Goal: Navigation & Orientation: Find specific page/section

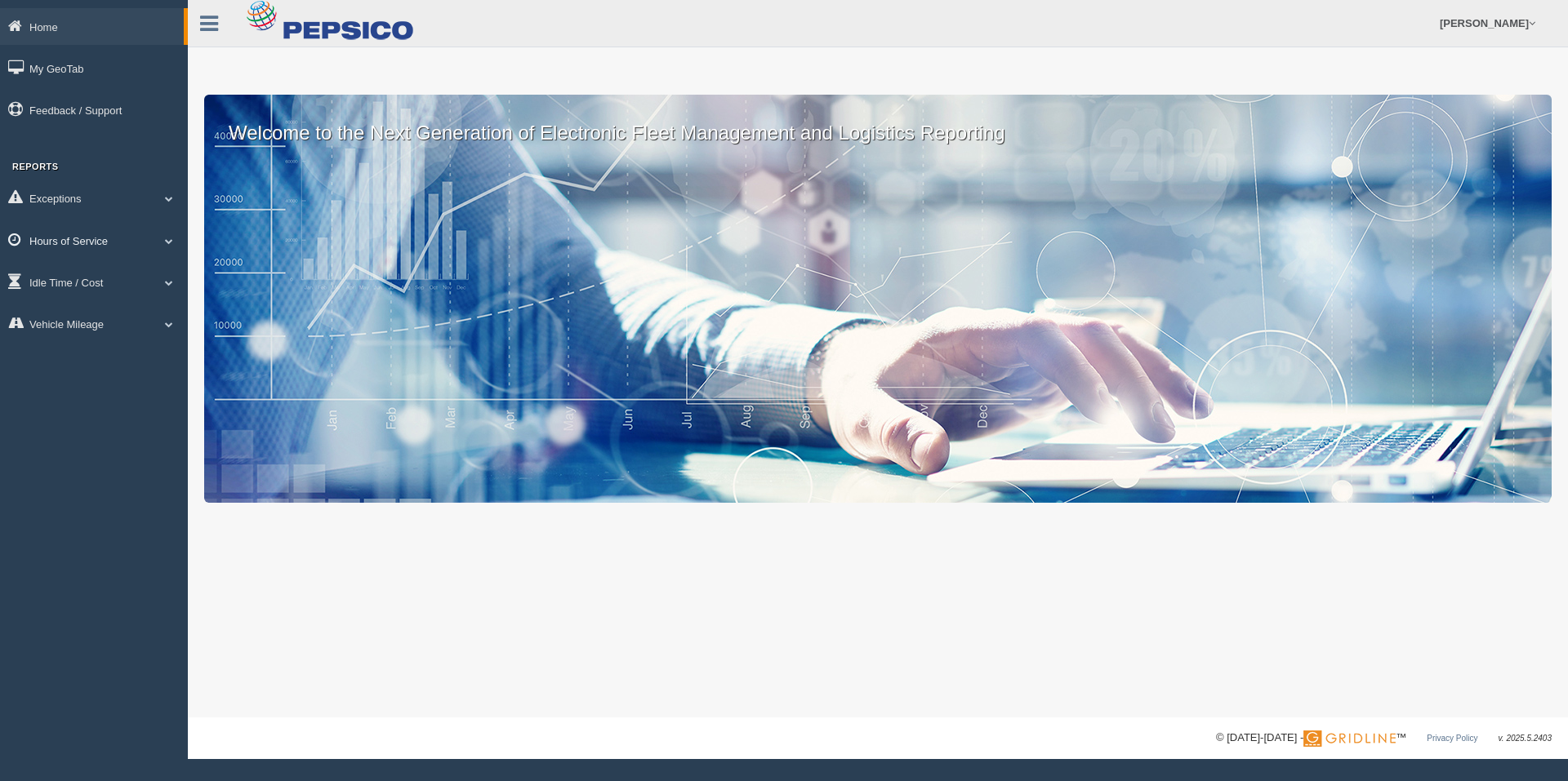
click at [93, 232] on link "Hours of Service" at bounding box center [93, 240] width 188 height 37
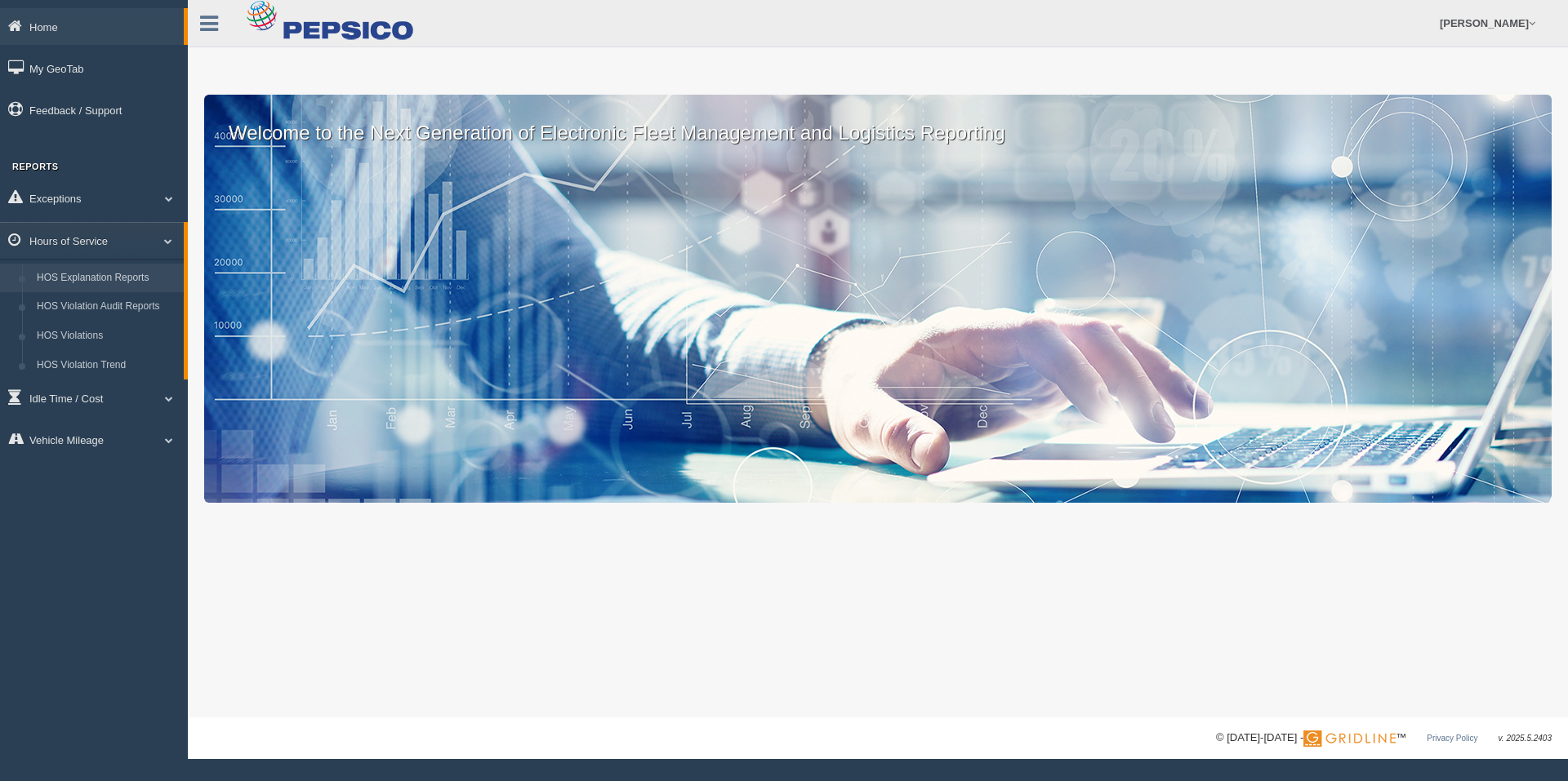
click at [134, 276] on link "HOS Explanation Reports" at bounding box center [107, 279] width 155 height 30
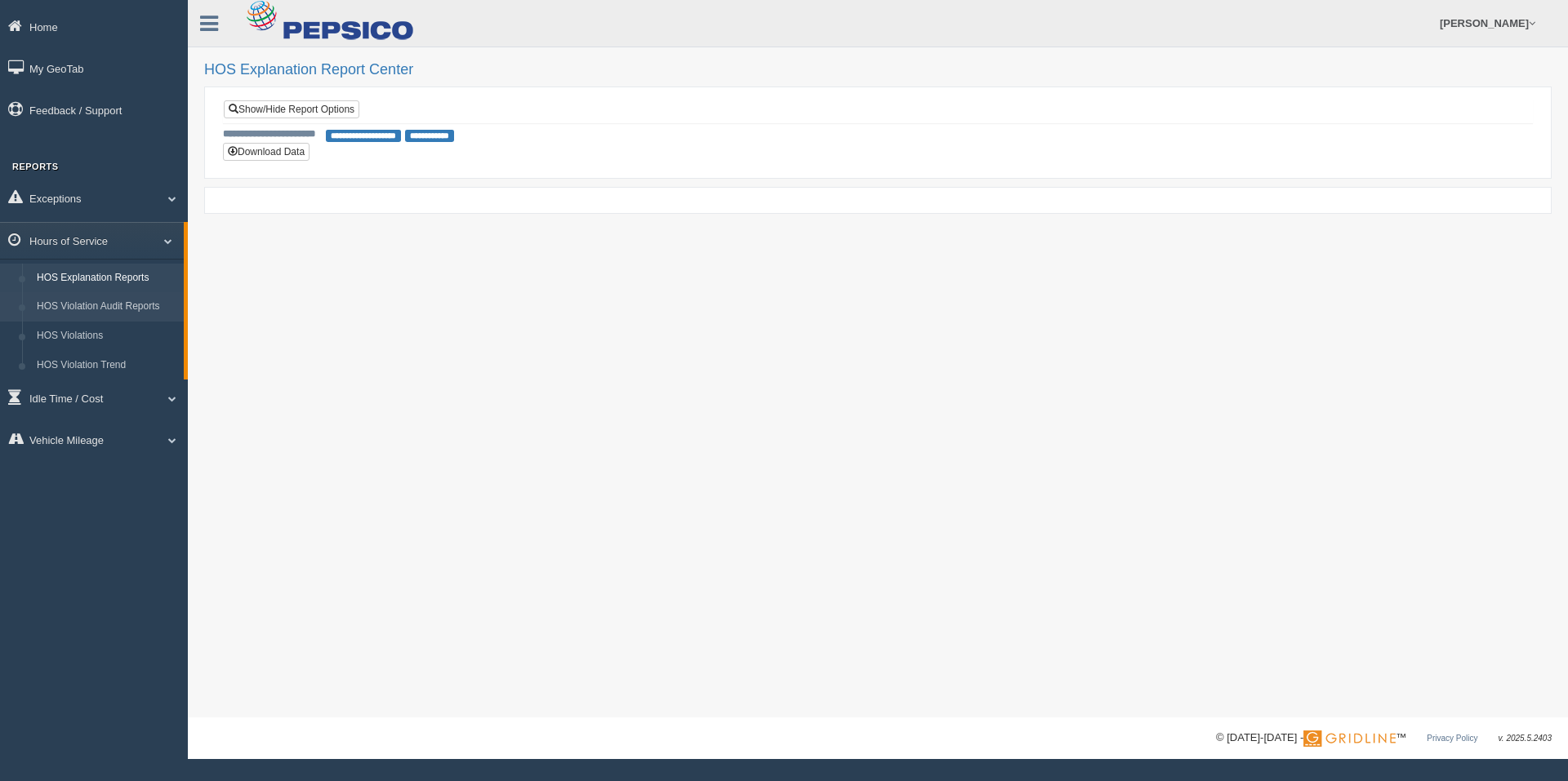
click at [93, 305] on link "HOS Violation Audit Reports" at bounding box center [107, 308] width 155 height 30
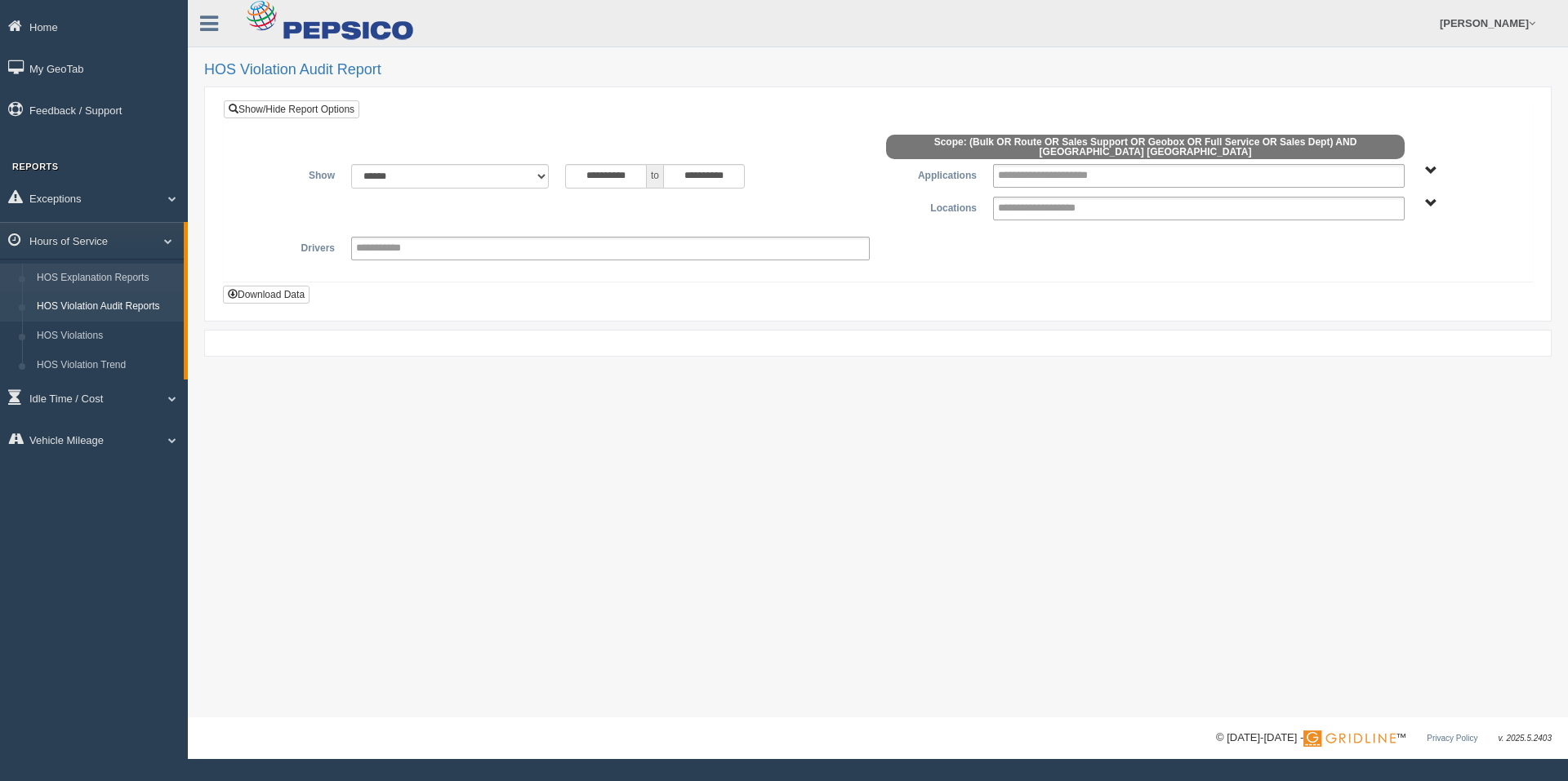
click at [98, 271] on link "HOS Explanation Reports" at bounding box center [107, 279] width 155 height 30
